Goal: Task Accomplishment & Management: Use online tool/utility

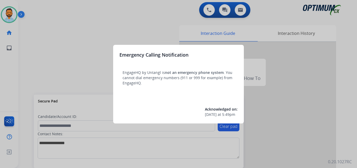
click at [43, 63] on div at bounding box center [178, 84] width 357 height 168
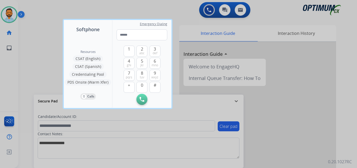
click at [47, 40] on div at bounding box center [178, 84] width 357 height 168
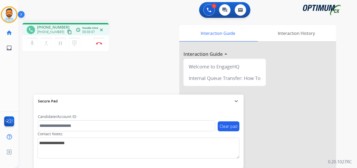
click at [67, 33] on mat-icon "content_copy" at bounding box center [69, 32] width 5 height 5
click at [97, 43] on img at bounding box center [99, 43] width 6 height 3
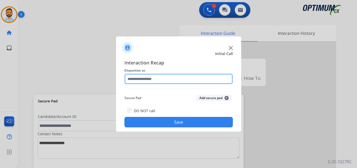
click at [172, 80] on input "text" at bounding box center [179, 79] width 109 height 10
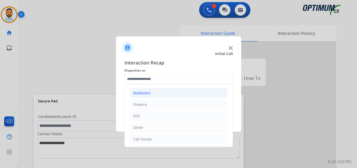
click at [160, 94] on li "Bookstore" at bounding box center [179, 93] width 98 height 10
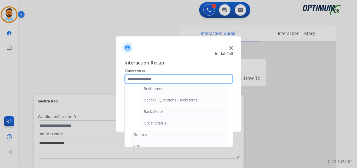
scroll to position [14, 0]
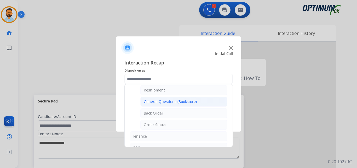
click at [173, 101] on div "General Questions (Bookstore)" at bounding box center [170, 101] width 53 height 5
type input "**********"
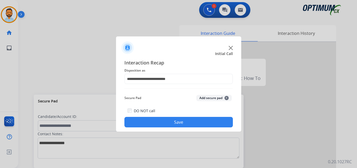
click at [175, 121] on button "Save" at bounding box center [179, 122] width 109 height 10
